Goal: Check status

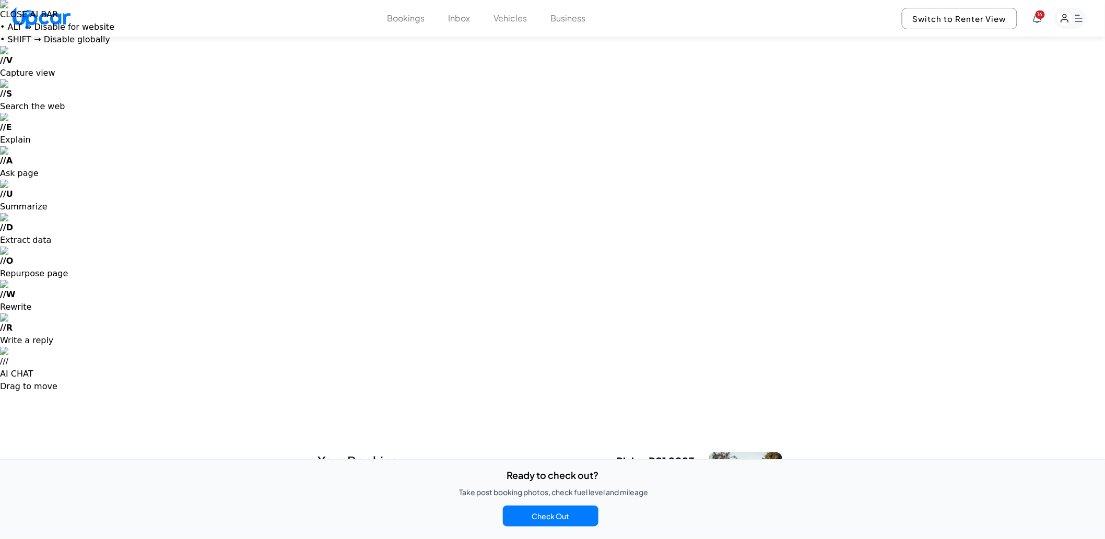
click at [1071, 25] on rect "button" at bounding box center [1070, 18] width 32 height 21
